Goal: Use online tool/utility: Use online tool/utility

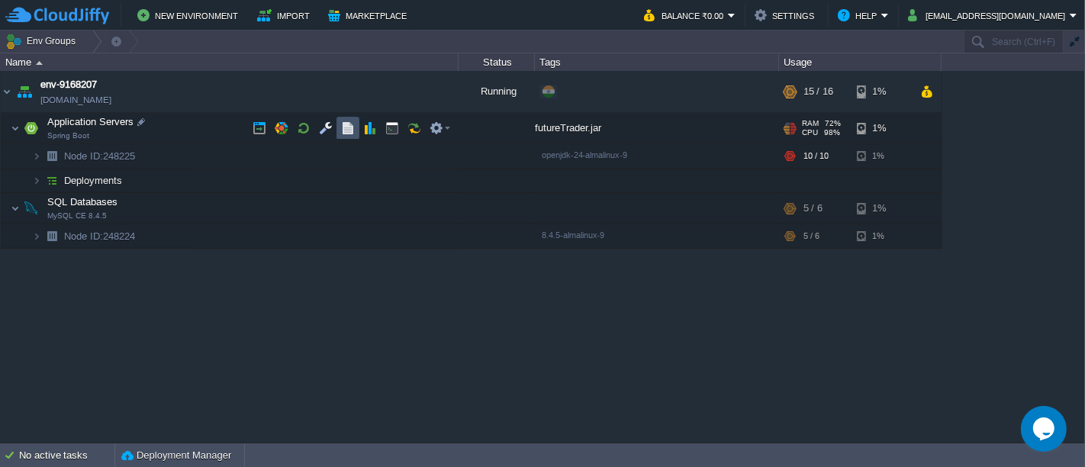
click at [351, 126] on button "button" at bounding box center [348, 128] width 14 height 14
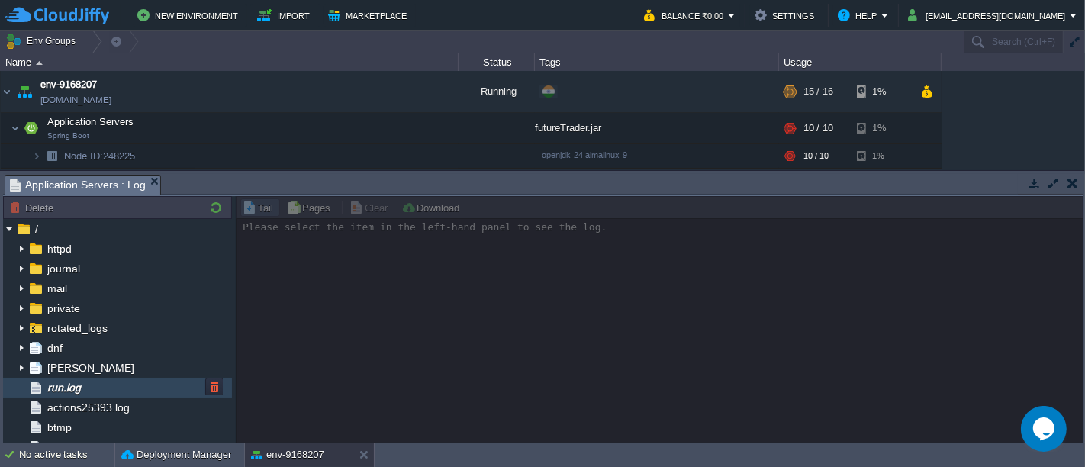
click at [108, 382] on div "run.log" at bounding box center [117, 388] width 229 height 20
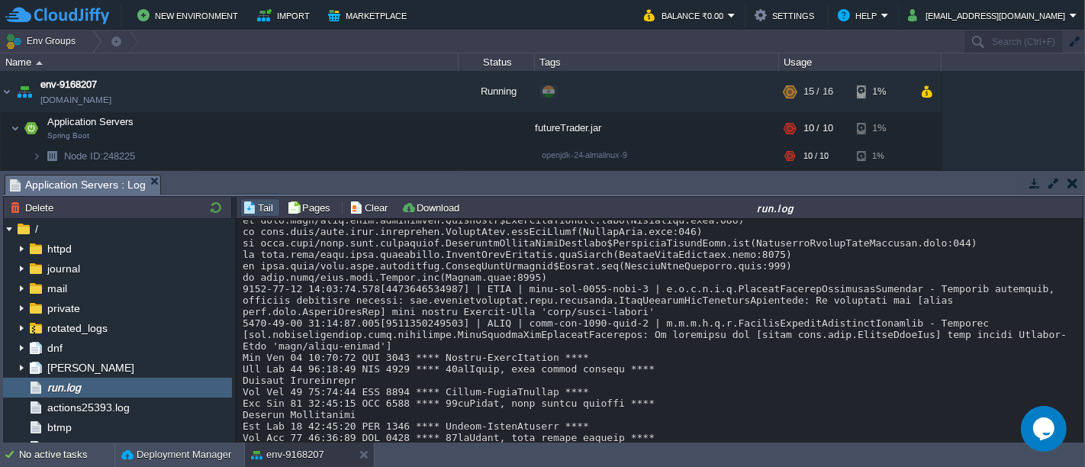
scroll to position [12465, 0]
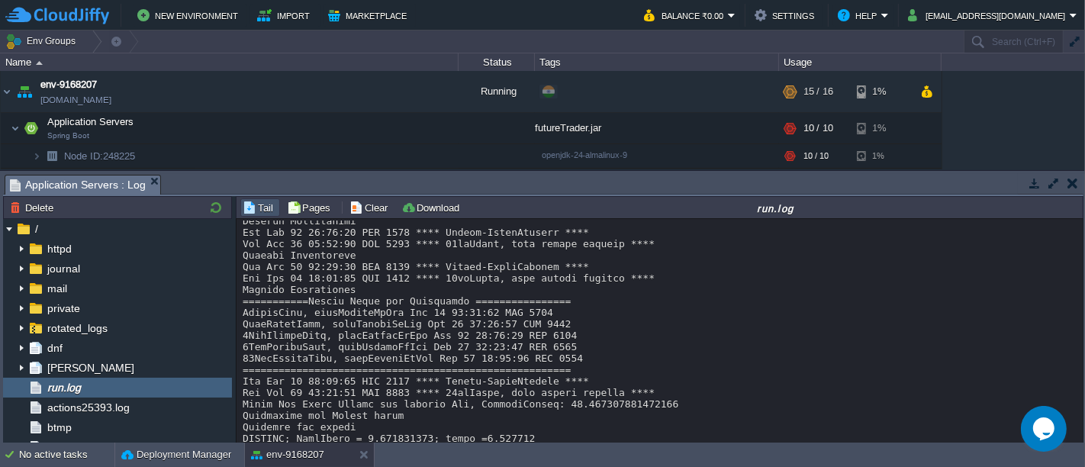
drag, startPoint x: 1075, startPoint y: 432, endPoint x: 1077, endPoint y: 416, distance: 16.9
click at [1077, 416] on div "Loading..." at bounding box center [659, 332] width 847 height 226
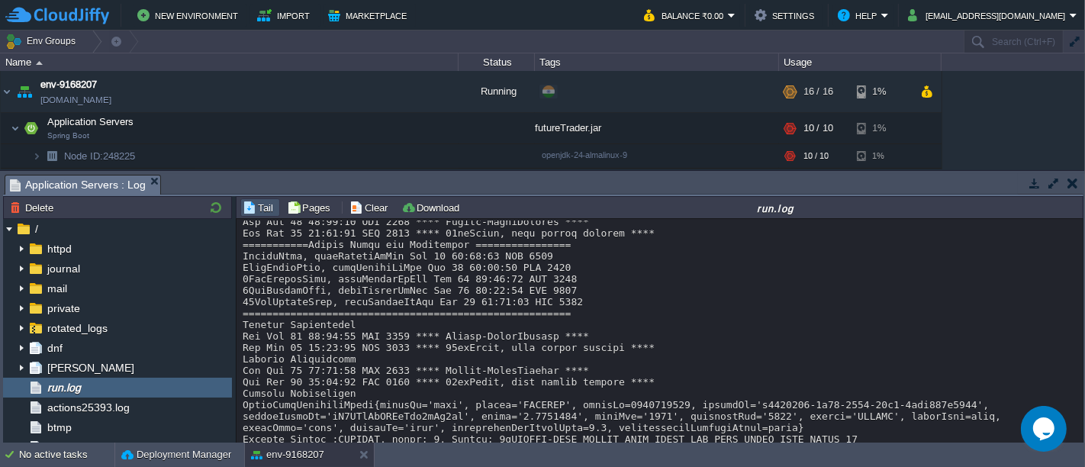
scroll to position [13697, 0]
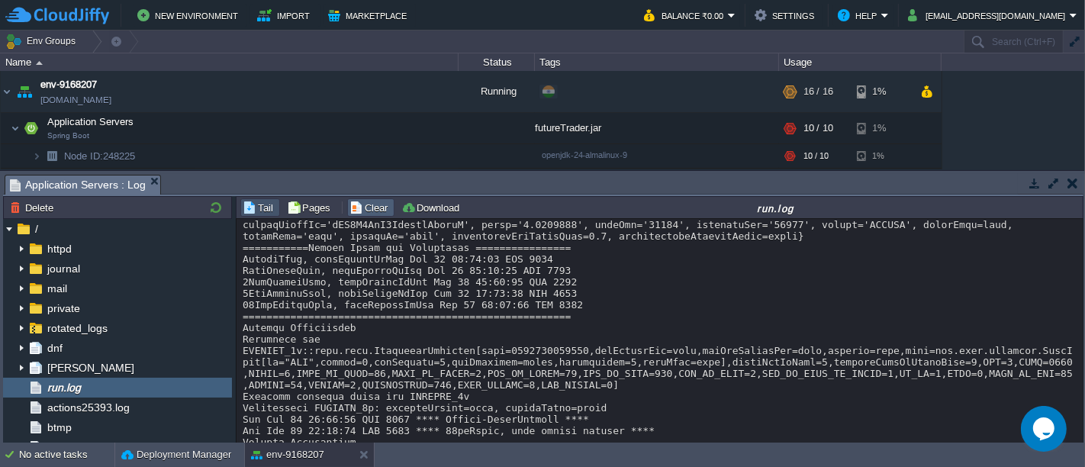
click at [378, 208] on button "Clear" at bounding box center [370, 208] width 43 height 14
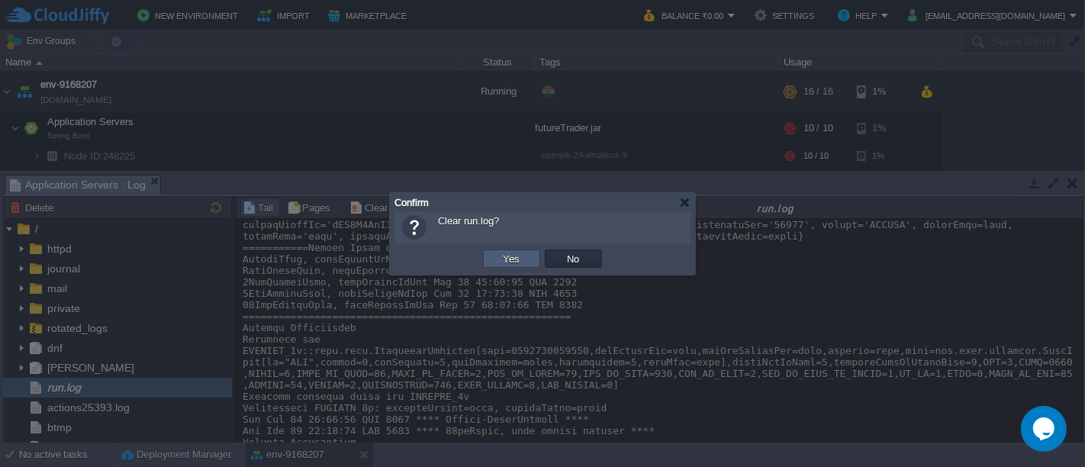
drag, startPoint x: 499, startPoint y: 247, endPoint x: 503, endPoint y: 262, distance: 15.9
click at [503, 262] on div "OK Yes No Cancel" at bounding box center [542, 258] width 296 height 31
click at [503, 262] on button "Yes" at bounding box center [512, 259] width 26 height 14
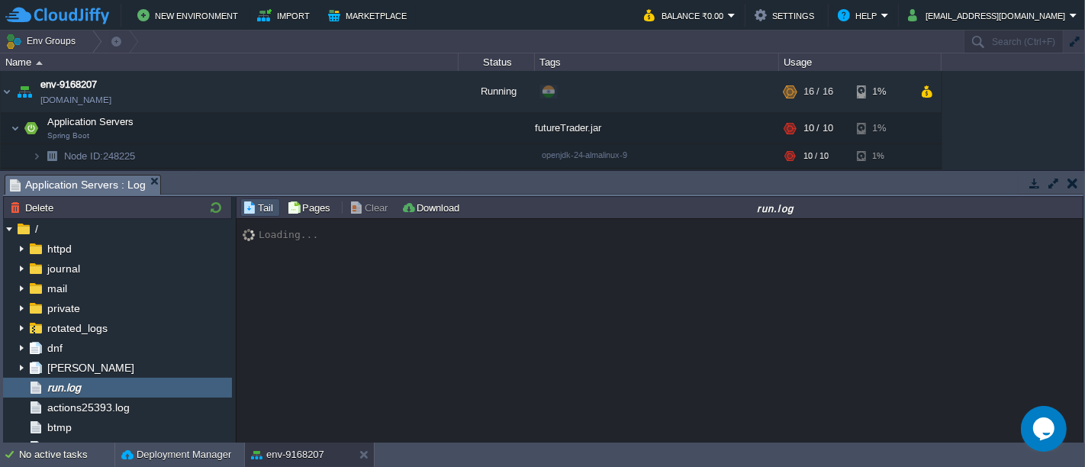
scroll to position [0, 0]
click at [1073, 185] on button "button" at bounding box center [1072, 183] width 11 height 14
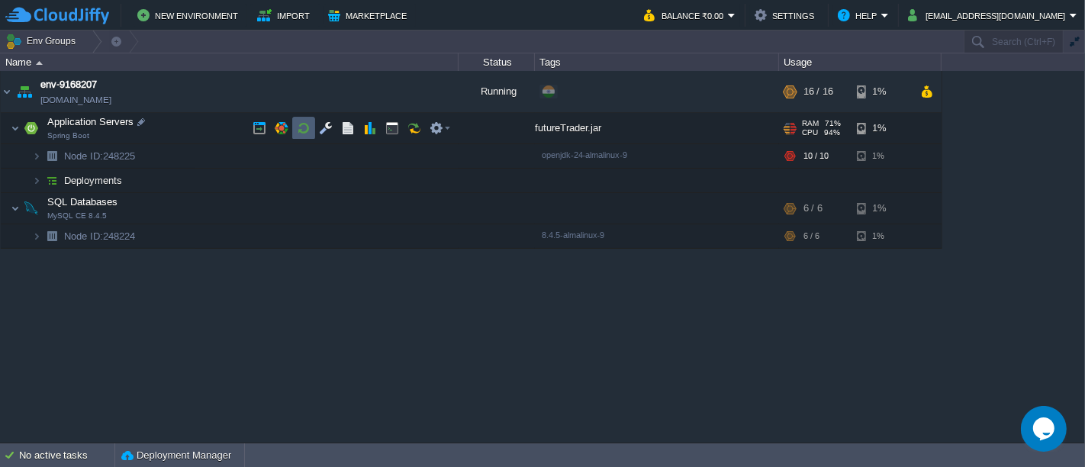
click at [305, 136] on td at bounding box center [303, 128] width 23 height 23
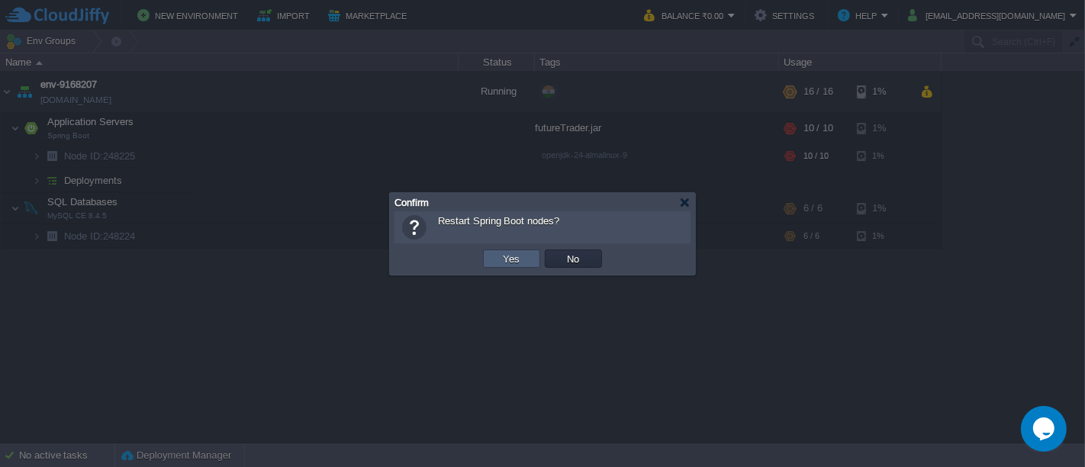
click at [516, 266] on td "Yes" at bounding box center [511, 258] width 57 height 18
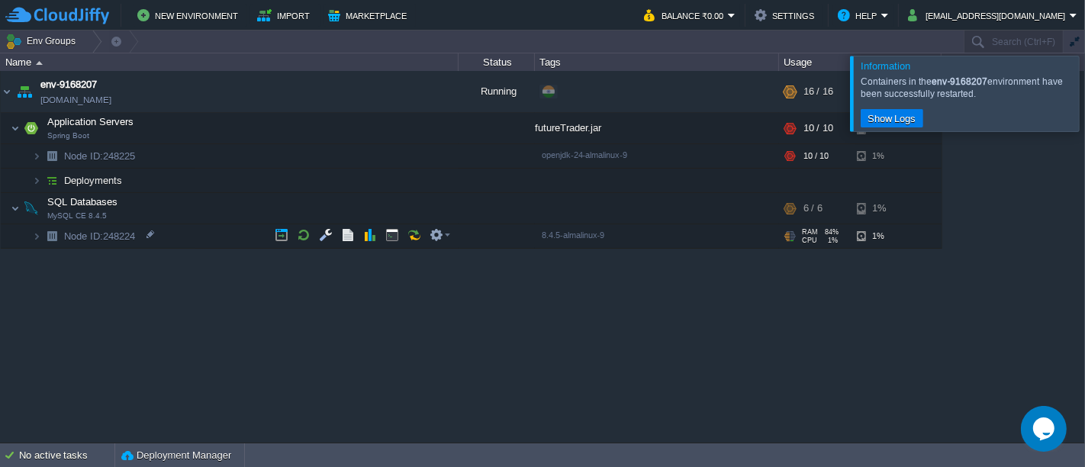
click at [1084, 100] on div at bounding box center [1103, 93] width 0 height 75
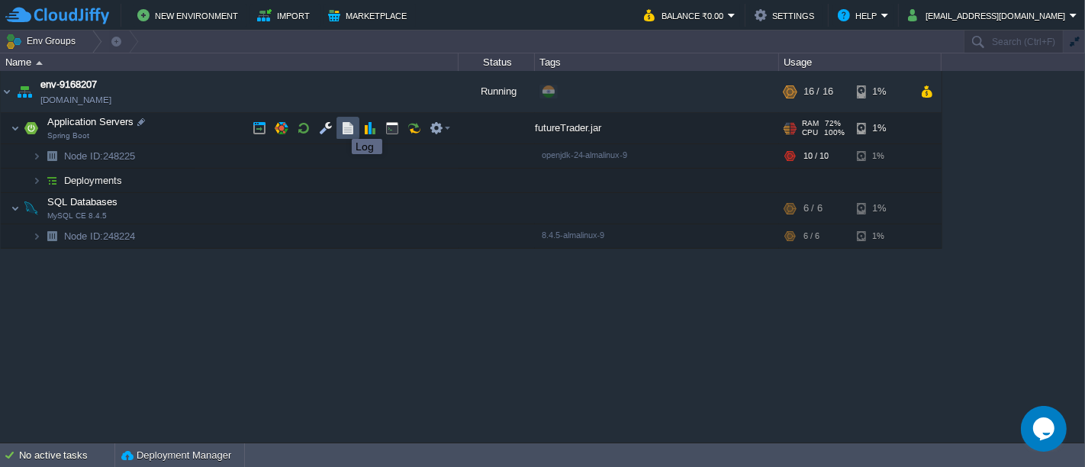
click at [341, 126] on button "button" at bounding box center [348, 128] width 14 height 14
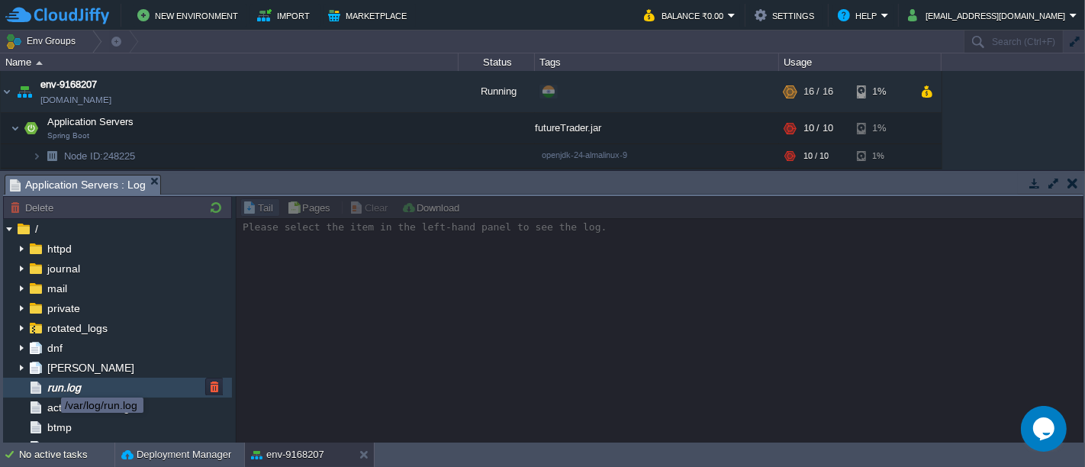
click at [50, 384] on span "run.log" at bounding box center [63, 388] width 39 height 14
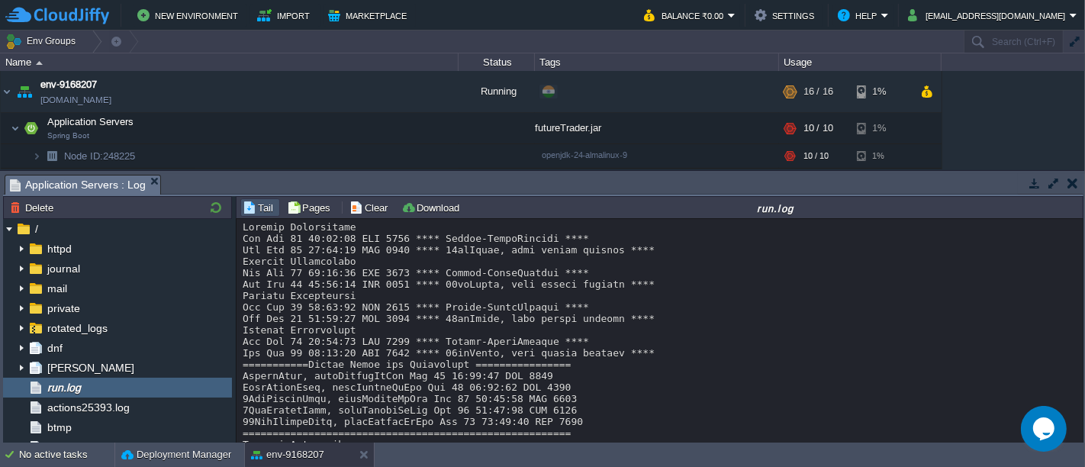
scroll to position [4149, 0]
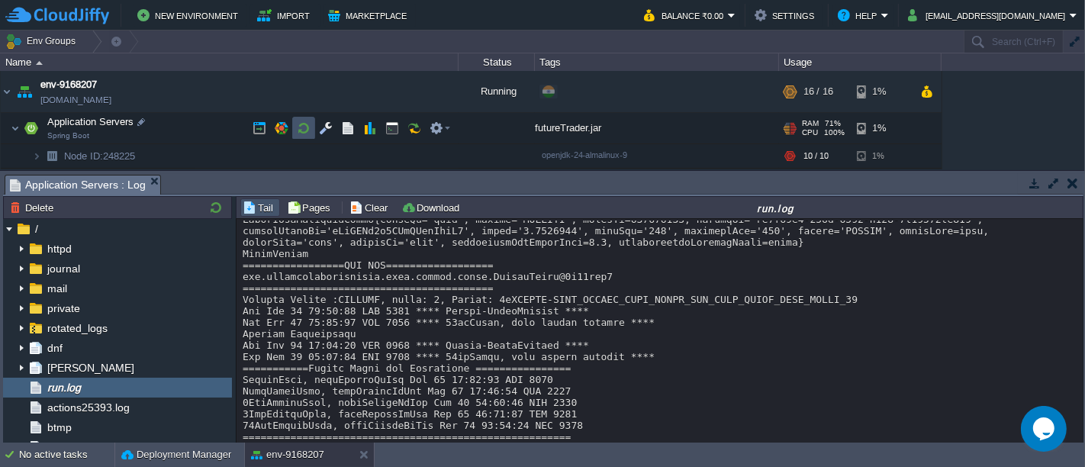
click at [297, 123] on button "button" at bounding box center [304, 128] width 14 height 14
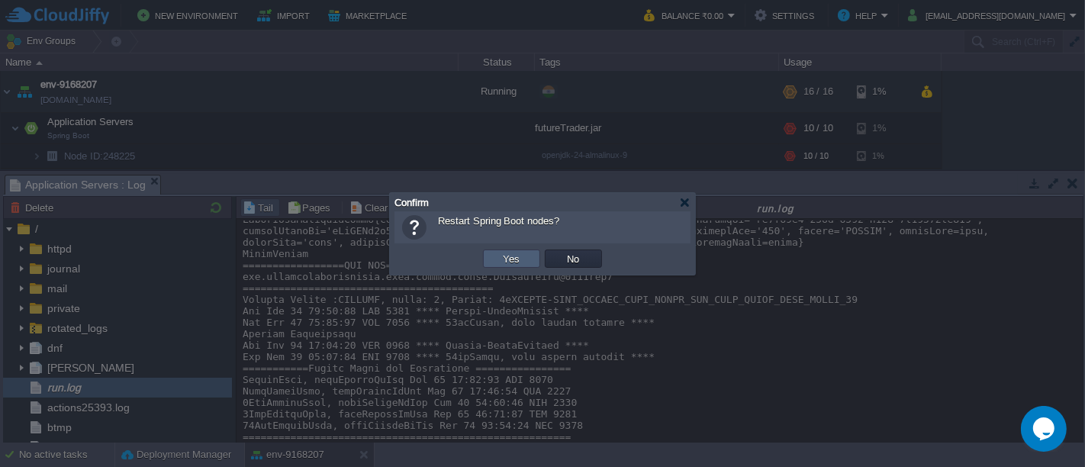
click at [486, 252] on td "Yes" at bounding box center [511, 258] width 57 height 18
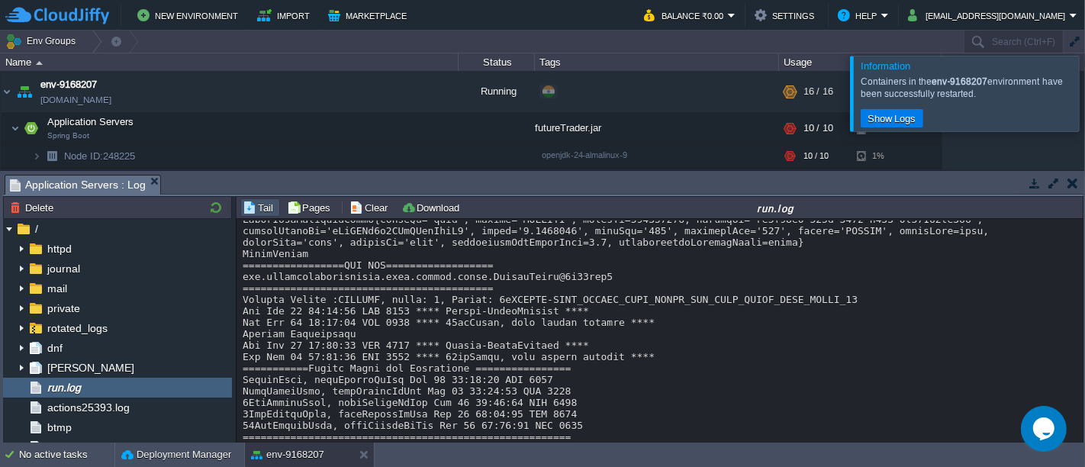
click at [1084, 103] on div at bounding box center [1103, 93] width 0 height 75
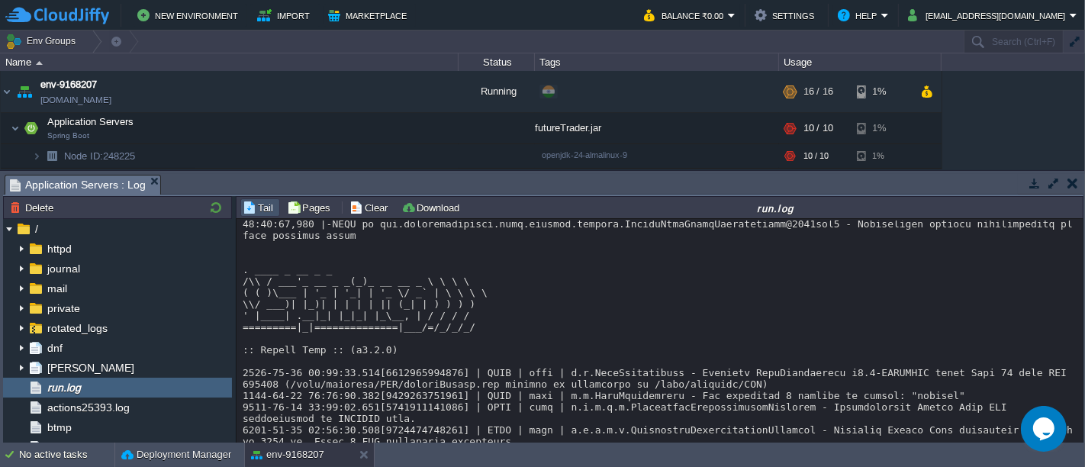
scroll to position [6680, 0]
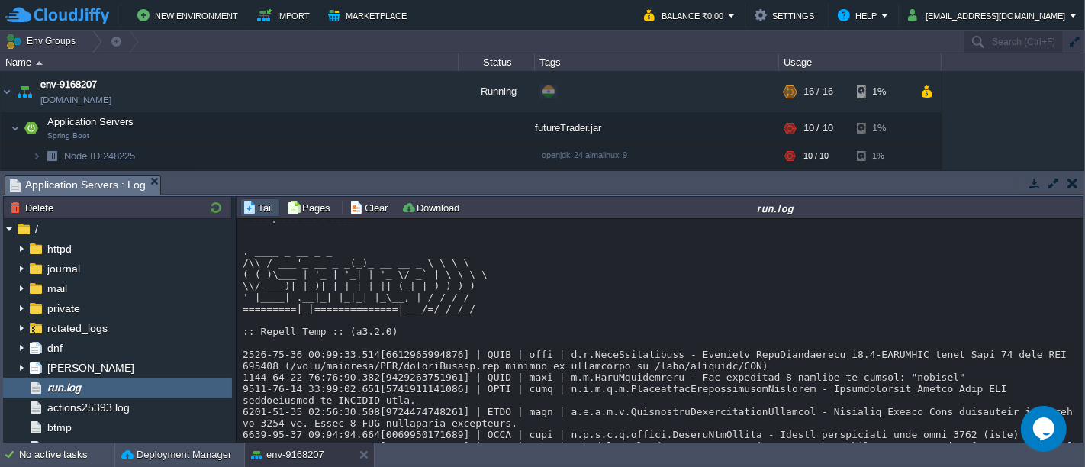
click at [1068, 186] on button "button" at bounding box center [1072, 183] width 11 height 14
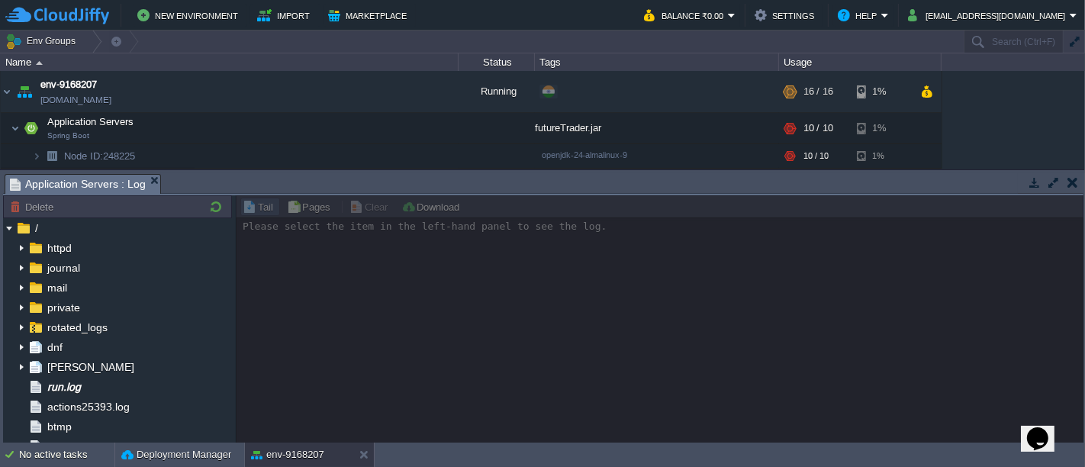
click at [1067, 179] on button "button" at bounding box center [1072, 182] width 11 height 14
